Goal: Task Accomplishment & Management: Manage account settings

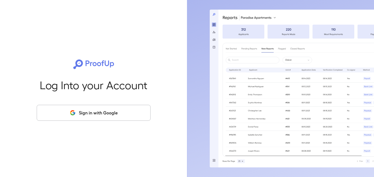
click at [83, 108] on button "Sign in with Google" at bounding box center [94, 113] width 114 height 16
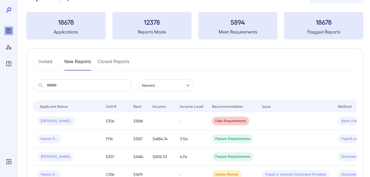
scroll to position [55, 0]
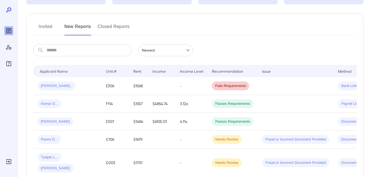
click at [45, 28] on button "Invited" at bounding box center [45, 28] width 25 height 13
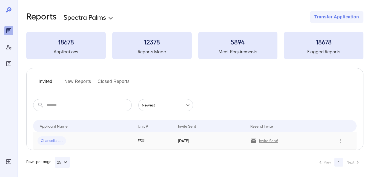
click at [262, 139] on p "Invite Sent!" at bounding box center [268, 140] width 19 height 5
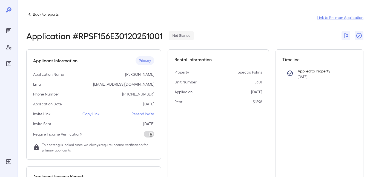
click at [85, 113] on p "Copy Link" at bounding box center [90, 113] width 17 height 5
